Goal: Task Accomplishment & Management: Use online tool/utility

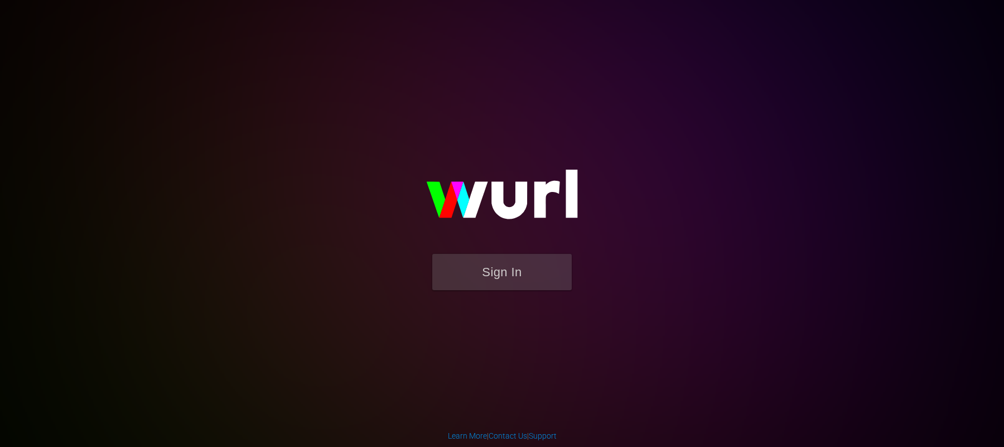
click at [159, 98] on body "Sign In Learn More | Contact Us | Support" at bounding box center [502, 223] width 1004 height 447
click at [526, 267] on button "Sign In" at bounding box center [501, 272] width 139 height 36
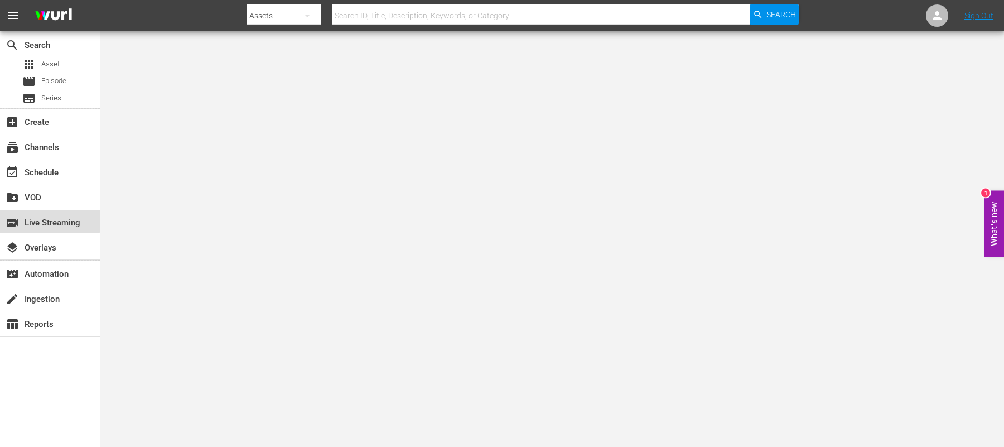
click at [37, 219] on div "switch_video Live Streaming" at bounding box center [31, 221] width 62 height 10
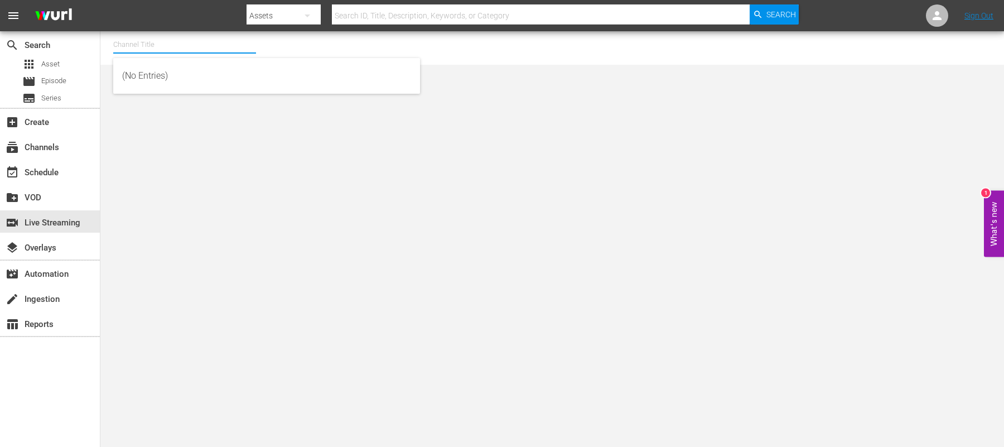
click at [208, 50] on input "text" at bounding box center [184, 44] width 143 height 27
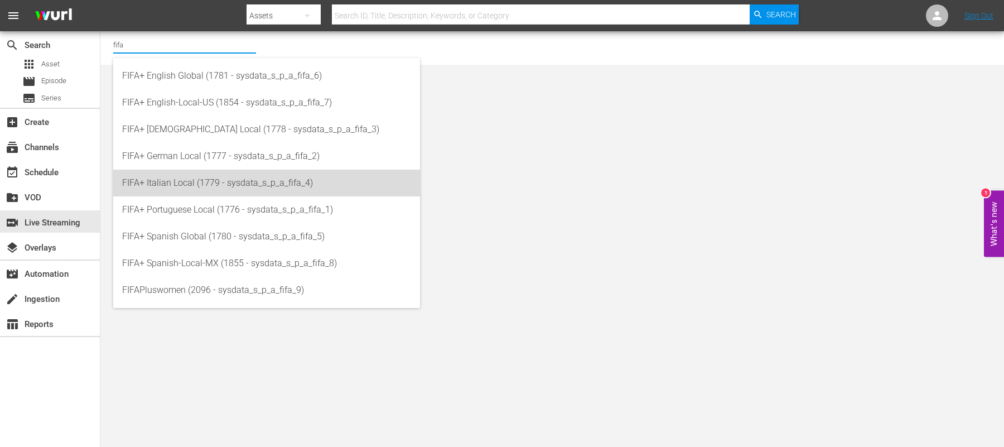
click at [209, 181] on div "FIFA+ Italian Local (1779 - sysdata_s_p_a_fifa_4)" at bounding box center [266, 182] width 289 height 27
type input "FIFA+ Italian Local (1779 - sysdata_s_p_a_fifa_4)"
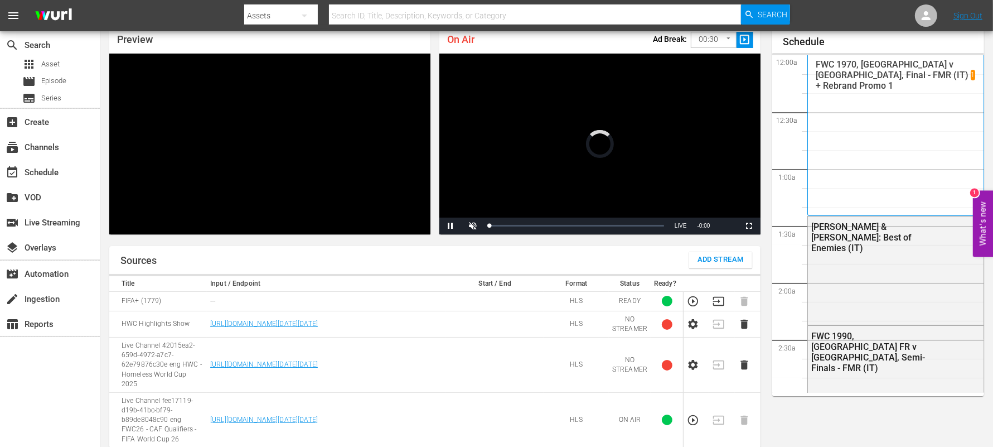
scroll to position [1473, 0]
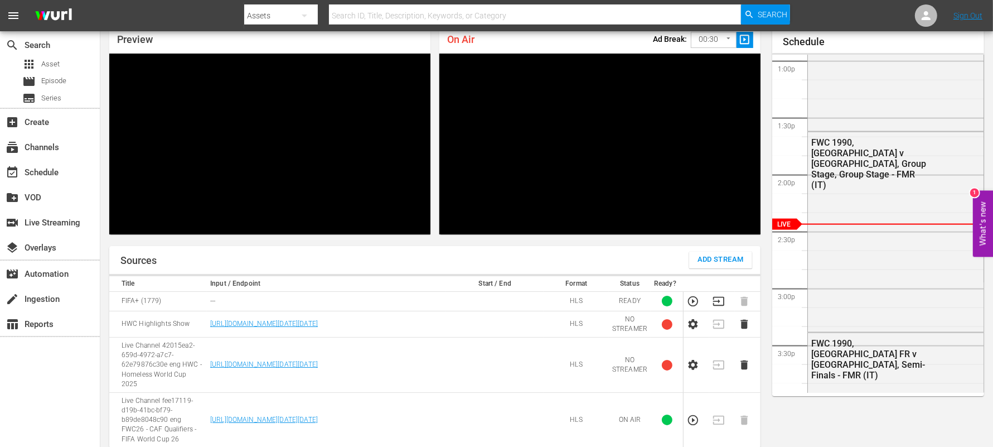
click at [59, 390] on div "search Search apps Asset movie Episode subtitles Series add_box Create subscrip…" at bounding box center [50, 254] width 100 height 447
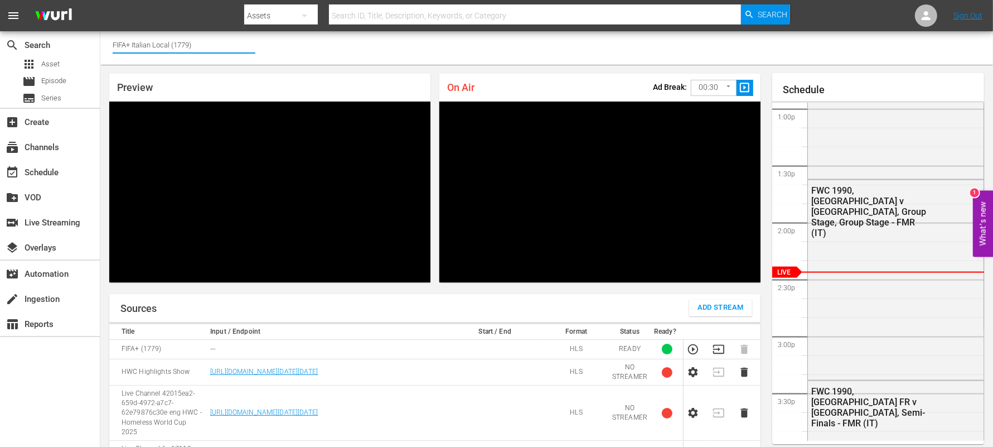
click at [201, 45] on input "FIFA+ Italian Local (1779)" at bounding box center [184, 44] width 143 height 27
click at [143, 48] on input "FIFA+" at bounding box center [184, 44] width 143 height 27
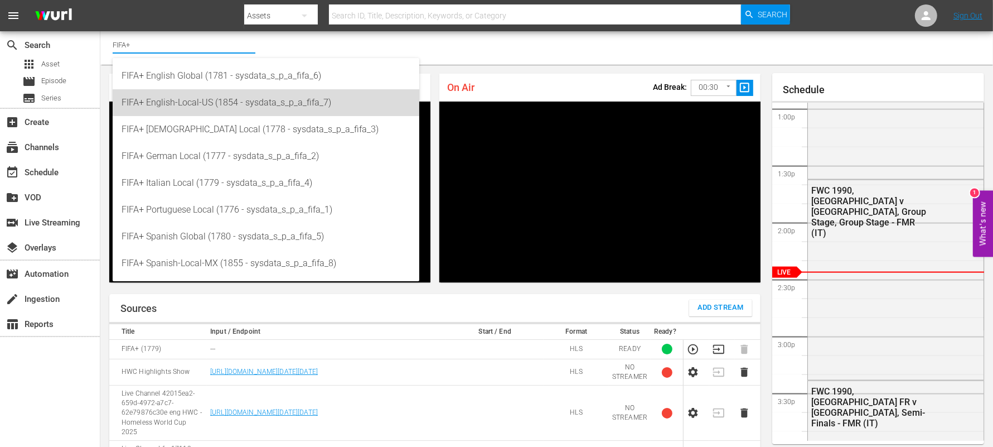
click at [191, 103] on div "FIFA+ English-Local-US (1854 - sysdata_s_p_a_fifa_7)" at bounding box center [266, 102] width 289 height 27
type input "FIFA+ English-Local-US (1854 - sysdata_s_p_a_fifa_7)"
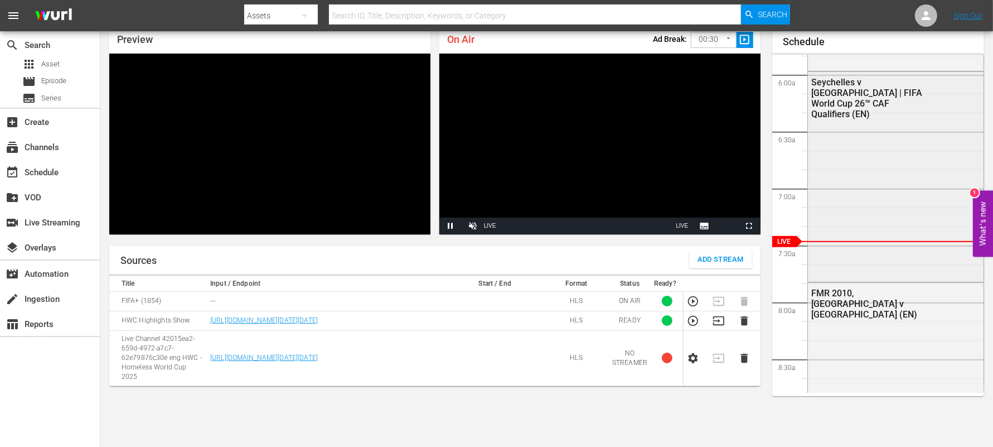
scroll to position [633, 0]
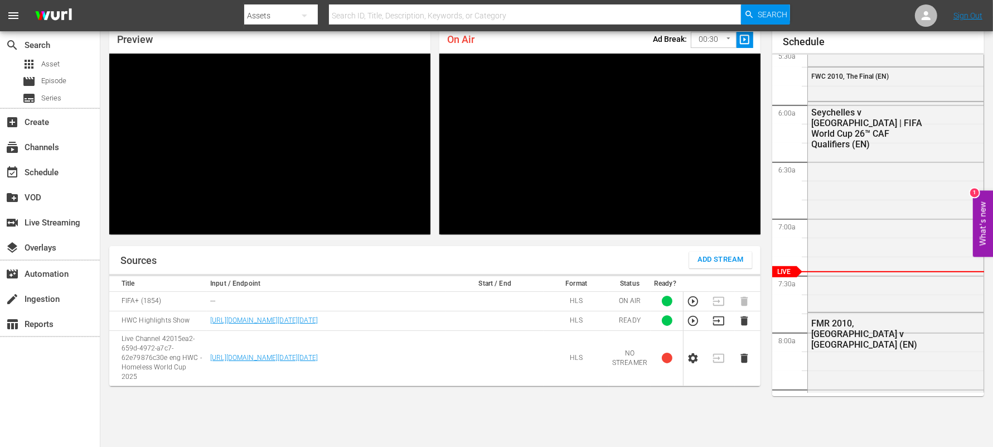
click at [718, 411] on div "Sources Add Stream Title Input / Endpoint Start / End Format Status Ready? FIFA…" at bounding box center [434, 354] width 651 height 217
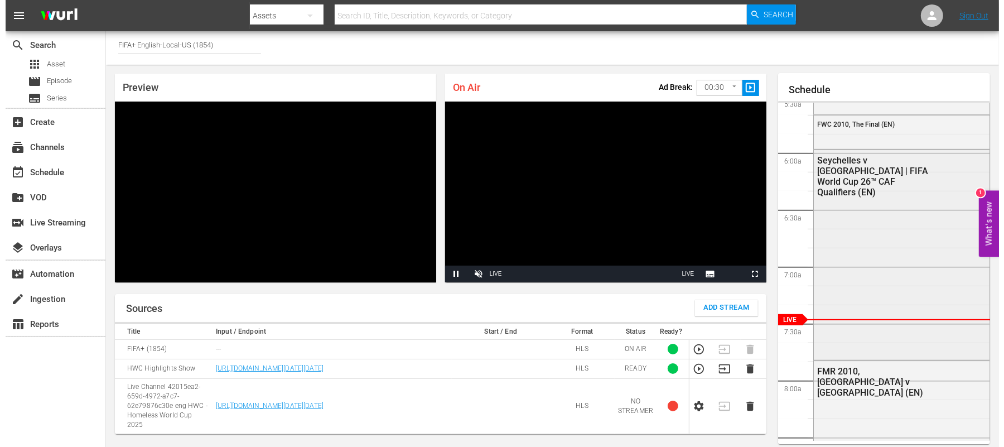
scroll to position [614, 0]
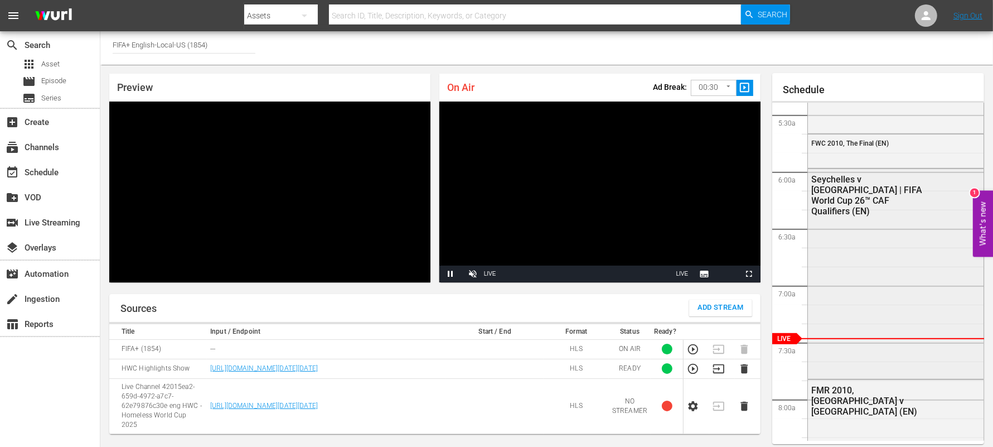
click at [855, 222] on div "Seychelles v [GEOGRAPHIC_DATA] | FIFA World Cup 26™ CAF Qualifiers (EN)" at bounding box center [896, 273] width 176 height 208
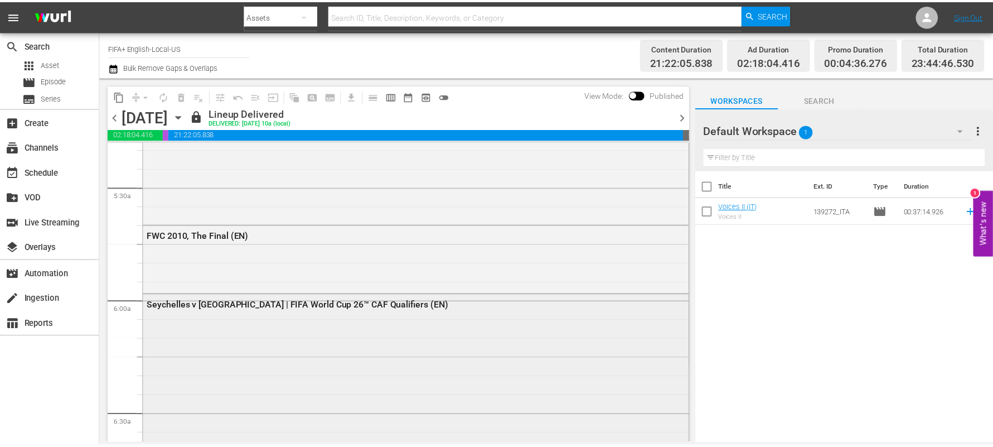
scroll to position [1272, 0]
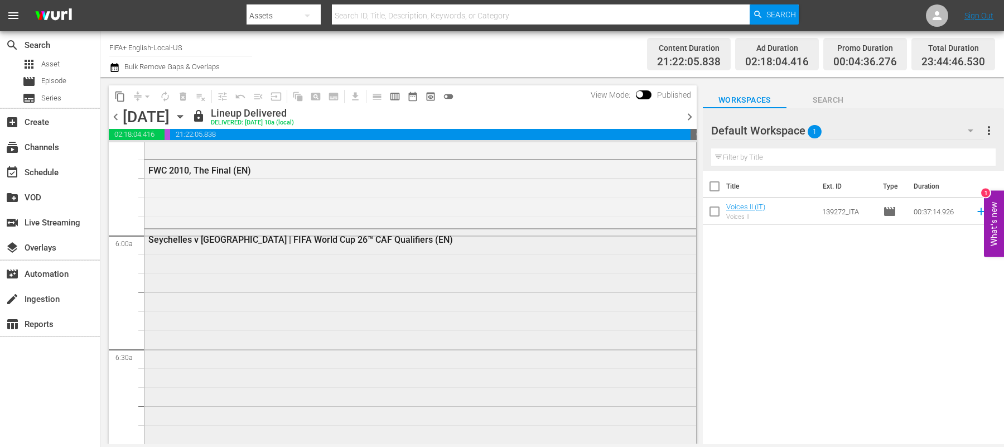
click at [276, 275] on div "Seychelles v [GEOGRAPHIC_DATA] | FIFA World Cup 26™ CAF Qualifiers (EN)" at bounding box center [419, 438] width 551 height 419
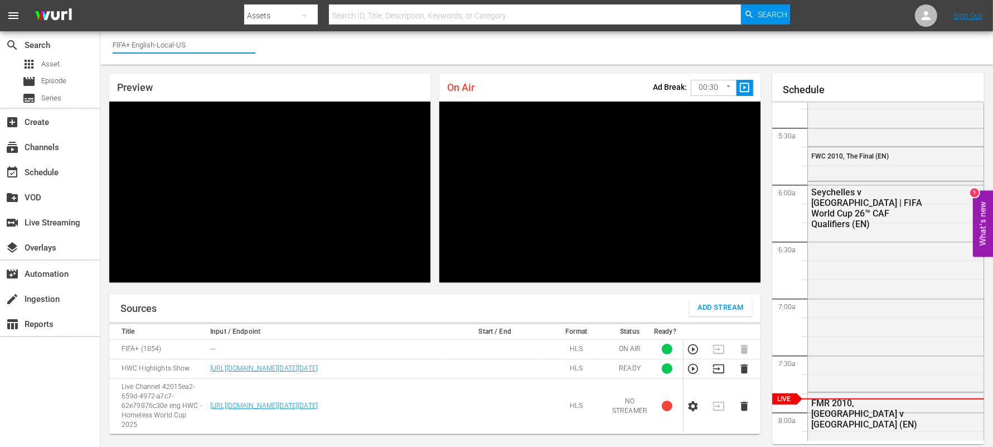
drag, startPoint x: 192, startPoint y: 47, endPoint x: 131, endPoint y: 52, distance: 61.5
click at [131, 52] on input "FIFA+ English-Local-US" at bounding box center [184, 44] width 143 height 27
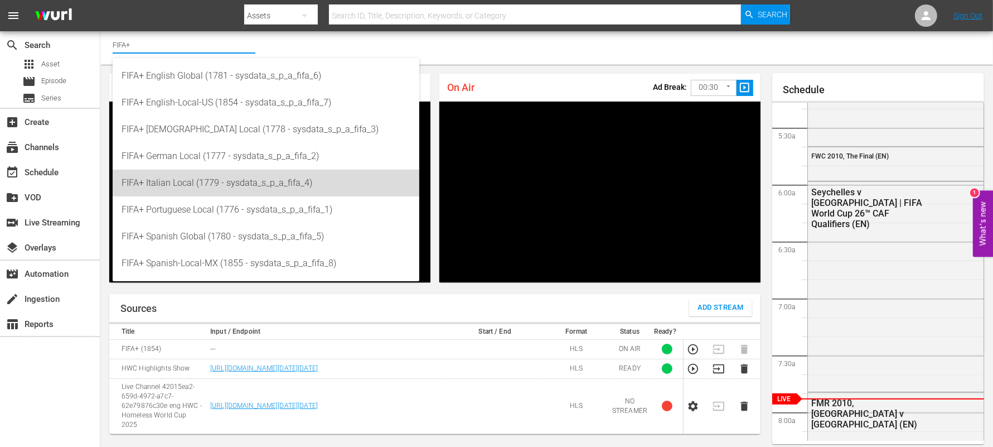
click at [215, 180] on div "FIFA+ Italian Local (1779 - sysdata_s_p_a_fifa_4)" at bounding box center [266, 182] width 289 height 27
type input "FIFA+ Italian Local (1779 - sysdata_s_p_a_fifa_4)"
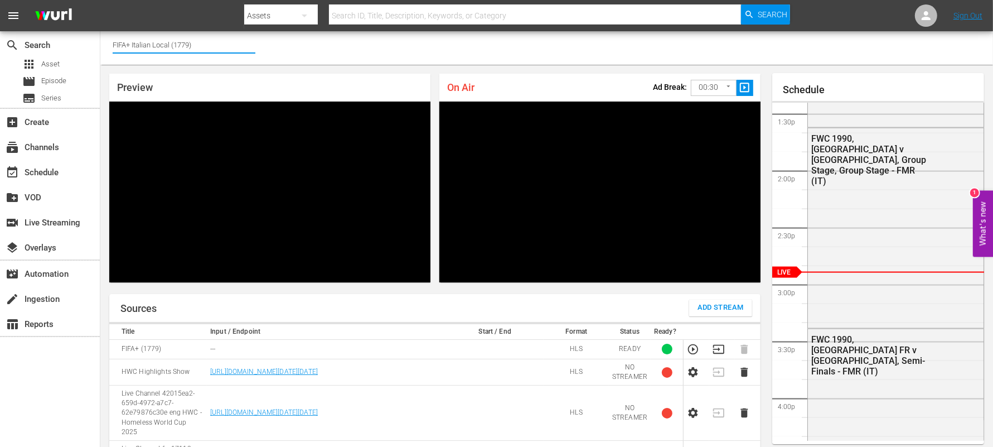
drag, startPoint x: 208, startPoint y: 47, endPoint x: 129, endPoint y: 56, distance: 79.1
click at [129, 56] on input "FIFA+ Italian Local (1779)" at bounding box center [184, 44] width 143 height 27
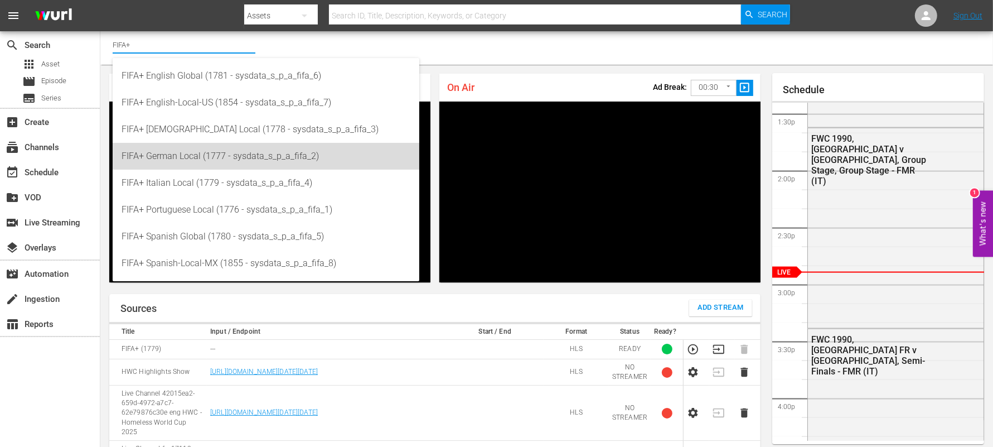
click at [175, 151] on div "FIFA+ German Local (1777 - sysdata_s_p_a_fifa_2)" at bounding box center [266, 156] width 289 height 27
type input "FIFA+ German Local (1777 - sysdata_s_p_a_fifa_2)"
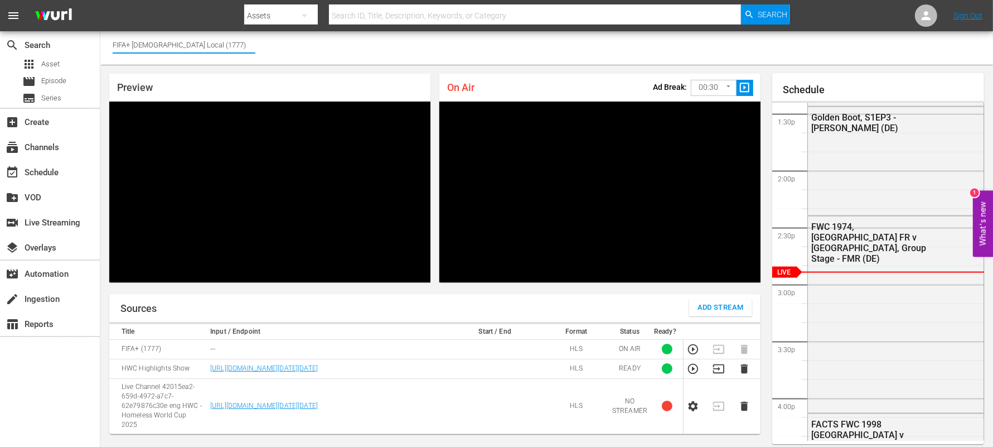
drag, startPoint x: 214, startPoint y: 48, endPoint x: 136, endPoint y: 56, distance: 77.9
click at [136, 56] on input "FIFA+ [DEMOGRAPHIC_DATA] Local (1777)" at bounding box center [184, 44] width 143 height 27
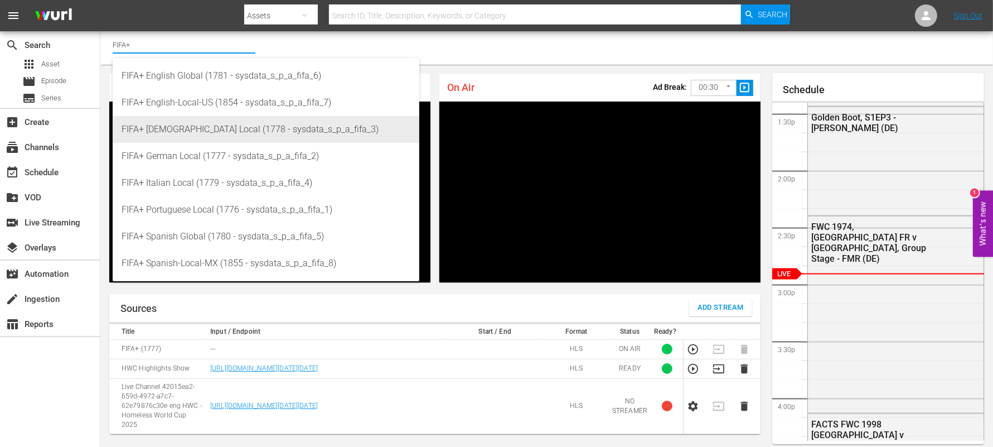
click at [195, 128] on div "FIFA+ [DEMOGRAPHIC_DATA] Local (1778 - sysdata_s_p_a_fifa_3)" at bounding box center [266, 129] width 289 height 27
type input "FIFA+ [DEMOGRAPHIC_DATA] Local (1778 - sysdata_s_p_a_fifa_3)"
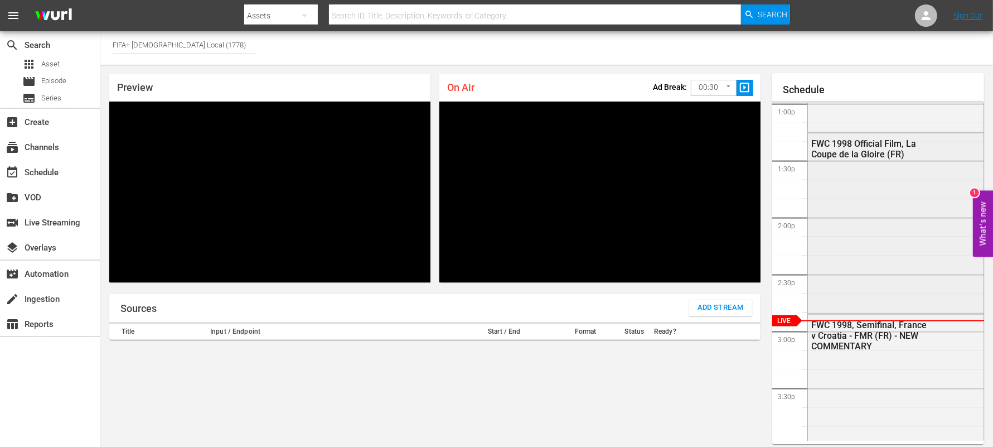
scroll to position [1479, 0]
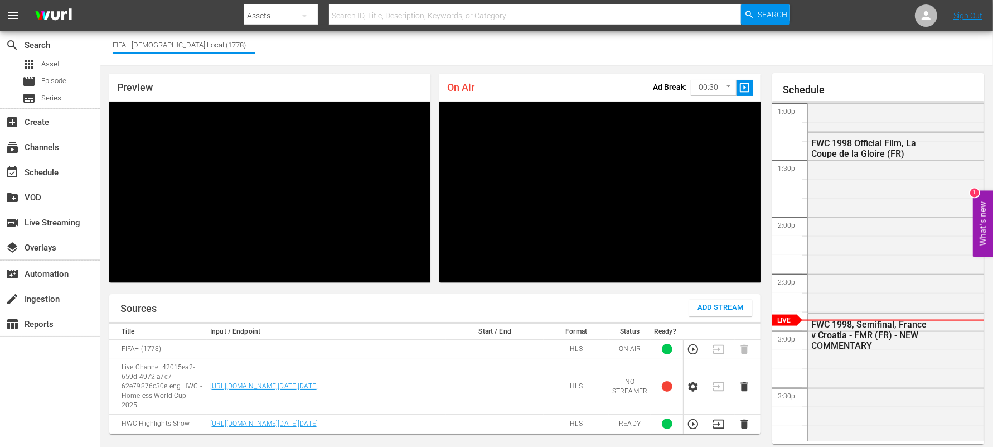
drag, startPoint x: 206, startPoint y: 43, endPoint x: 132, endPoint y: 55, distance: 75.0
click at [132, 55] on input "FIFA+ [DEMOGRAPHIC_DATA] Local (1778)" at bounding box center [184, 44] width 143 height 27
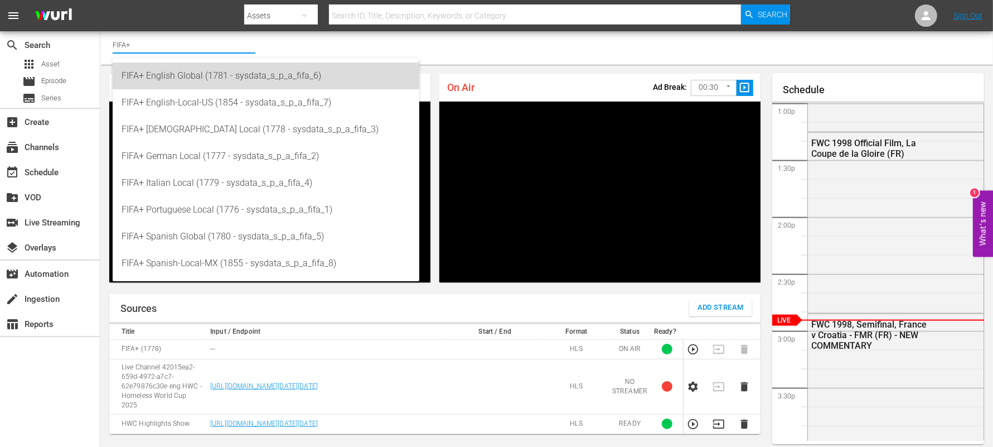
click at [198, 75] on div "FIFA+ English Global (1781 - sysdata_s_p_a_fifa_6)" at bounding box center [266, 75] width 289 height 27
type input "FIFA+ English Global (1781 - sysdata_s_p_a_fifa_6)"
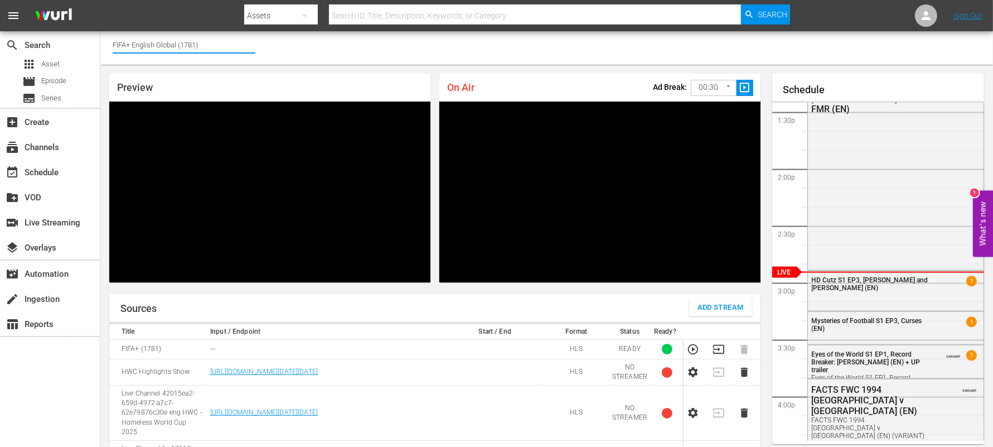
drag, startPoint x: 209, startPoint y: 45, endPoint x: 132, endPoint y: 53, distance: 77.9
click at [132, 53] on div "Channel Title FIFA+ English Global (1781)" at bounding box center [184, 44] width 143 height 27
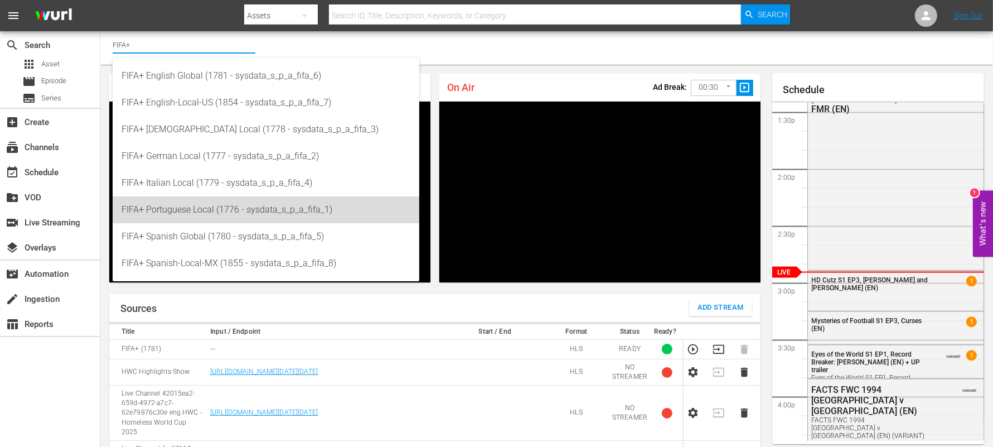
click at [201, 212] on div "FIFA+ Portuguese Local (1776 - sysdata_s_p_a_fifa_1)" at bounding box center [266, 209] width 289 height 27
type input "FIFA+ Portuguese Local (1776 - sysdata_s_p_a_fifa_1)"
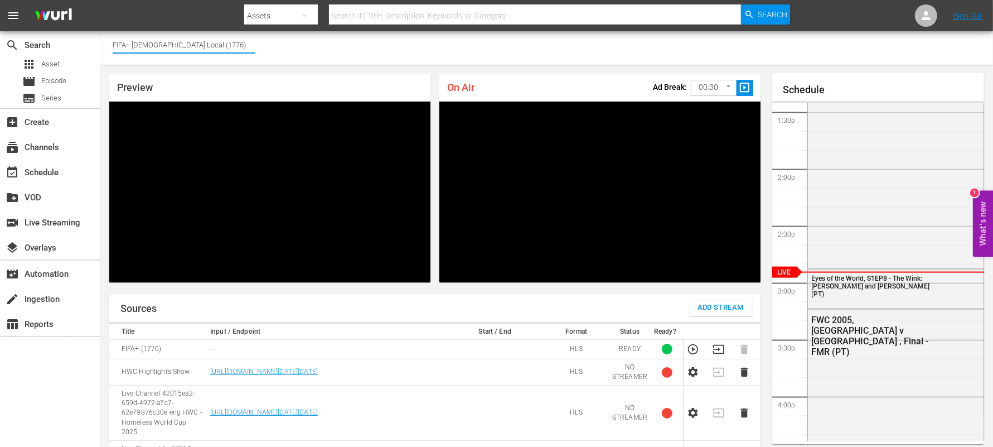
drag, startPoint x: 221, startPoint y: 45, endPoint x: 144, endPoint y: 53, distance: 77.9
click at [144, 53] on div "Channel Title FIFA+ Portuguese Local (1776)" at bounding box center [184, 44] width 143 height 27
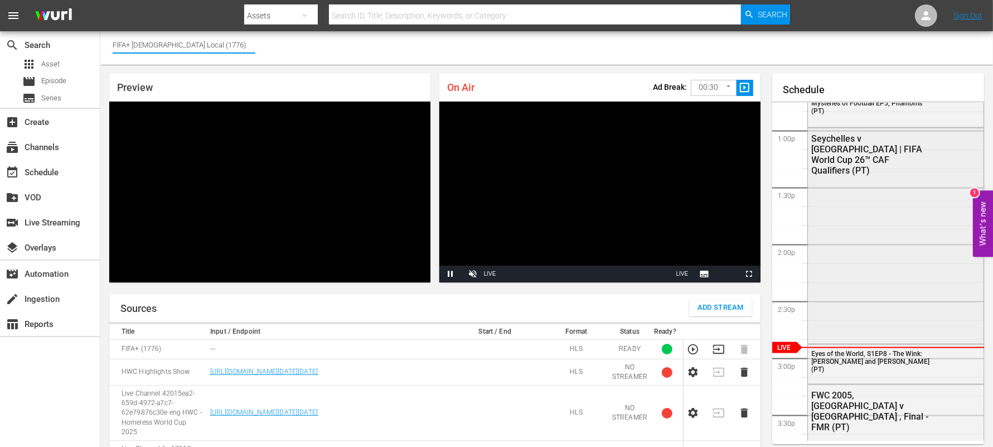
scroll to position [1446, 0]
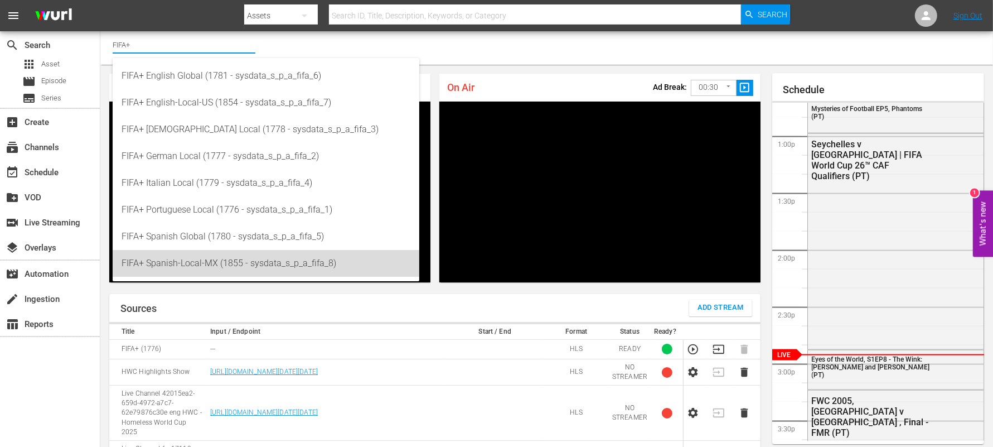
click at [200, 263] on div "FIFA+ Spanish-Local-MX (1855 - sysdata_s_p_a_fifa_8)" at bounding box center [266, 263] width 289 height 27
type input "FIFA+ Spanish-Local-MX (1855 - sysdata_s_p_a_fifa_8)"
